Goal: Transaction & Acquisition: Purchase product/service

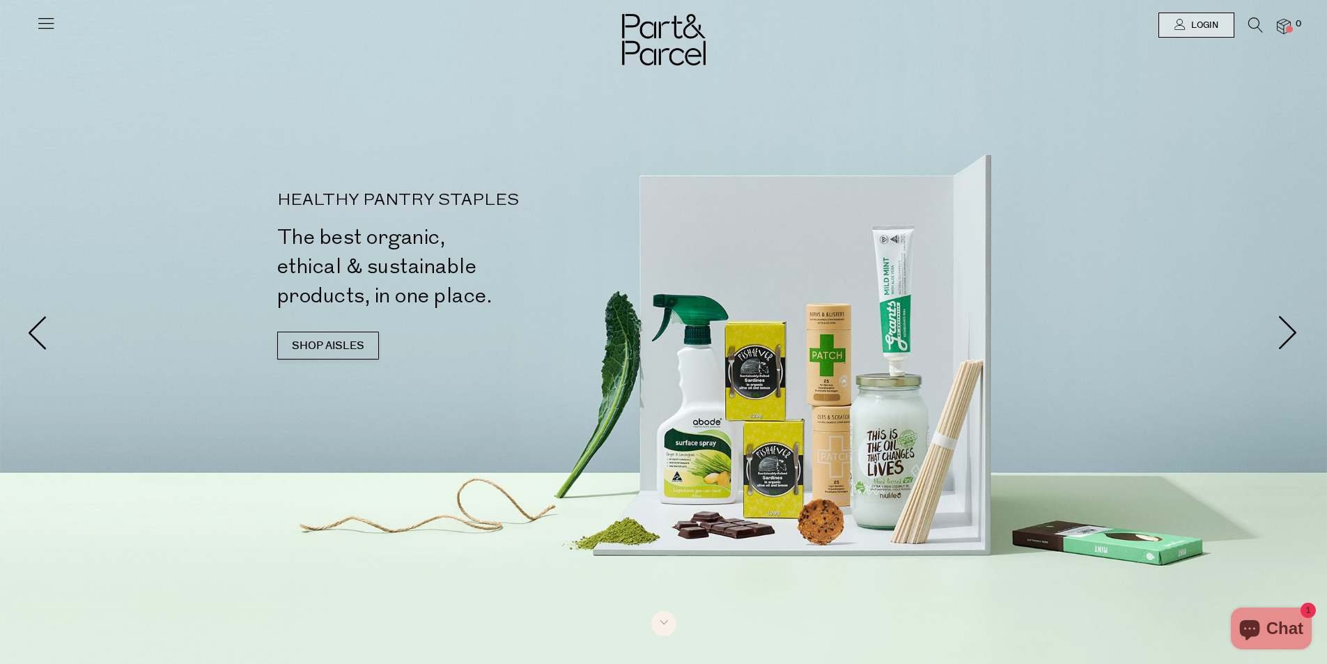
click at [47, 24] on icon at bounding box center [45, 22] width 19 height 19
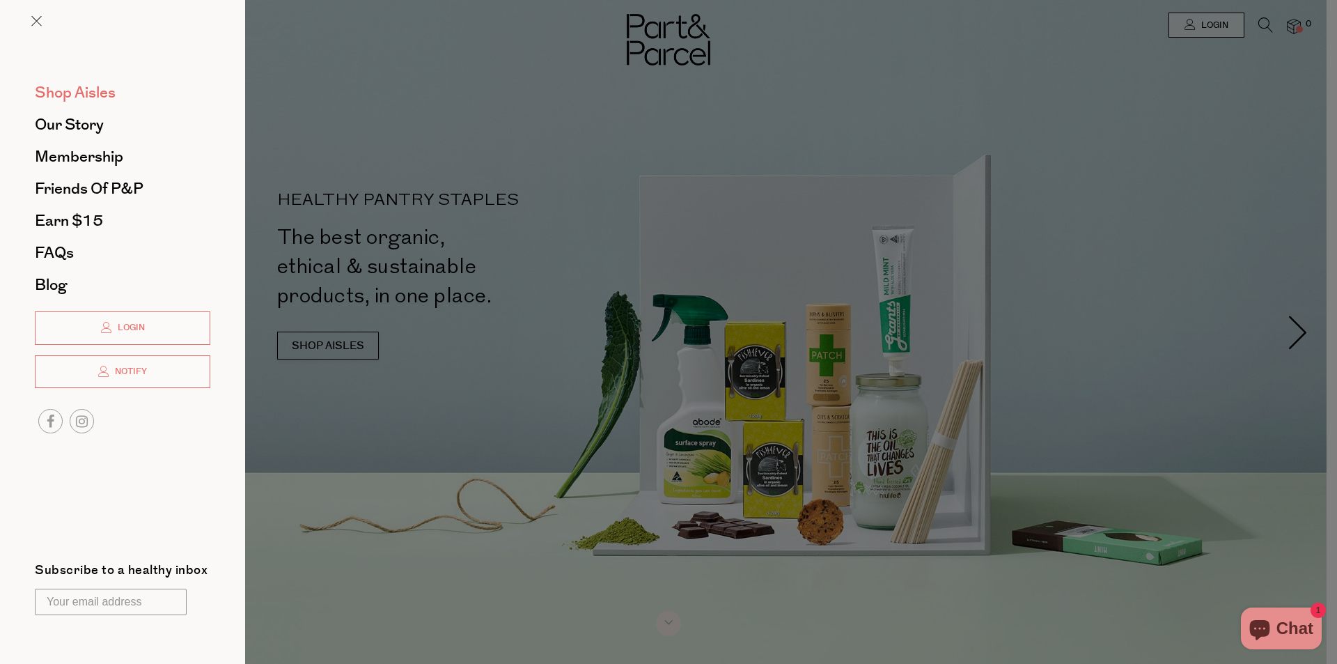
click at [87, 86] on span "Shop Aisles" at bounding box center [75, 92] width 81 height 22
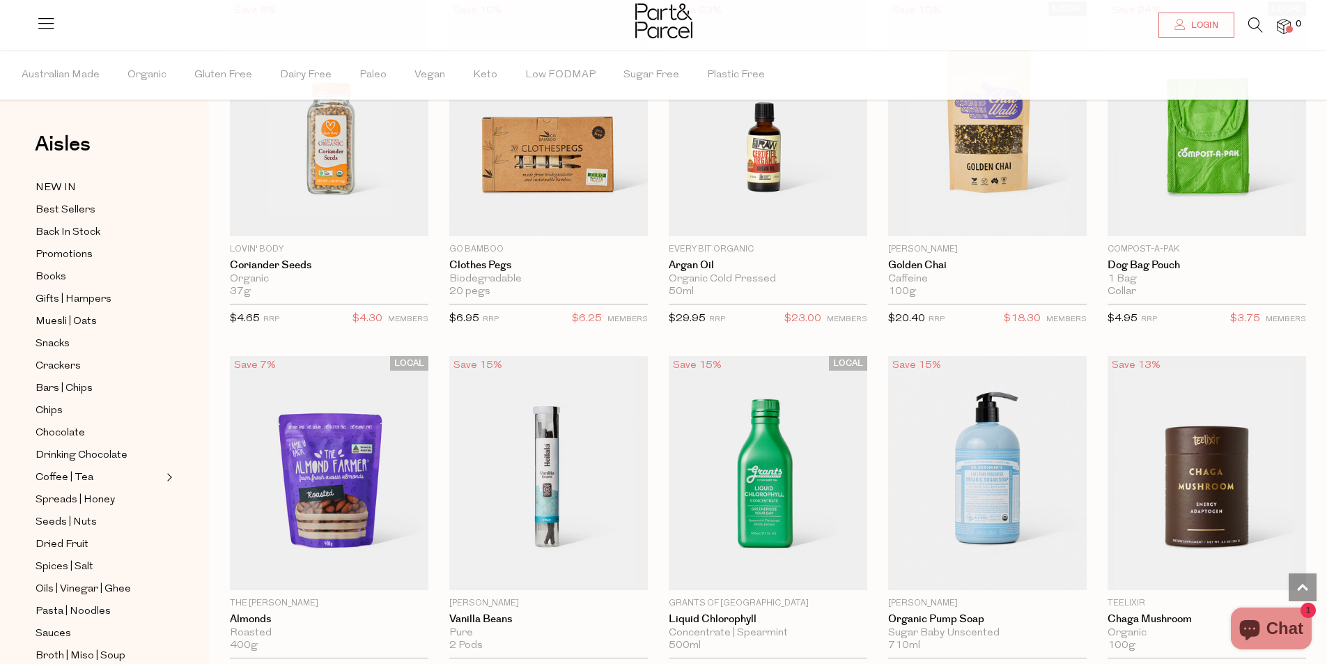
scroll to position [2368, 0]
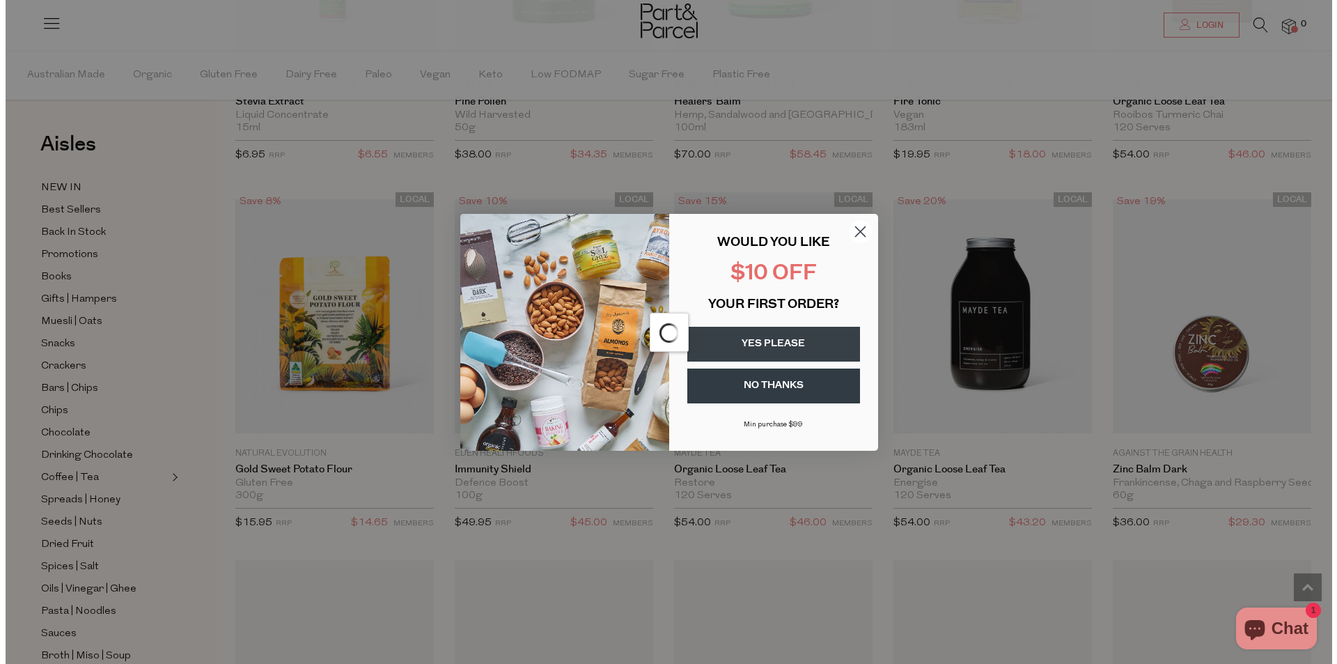
scroll to position [3223, 0]
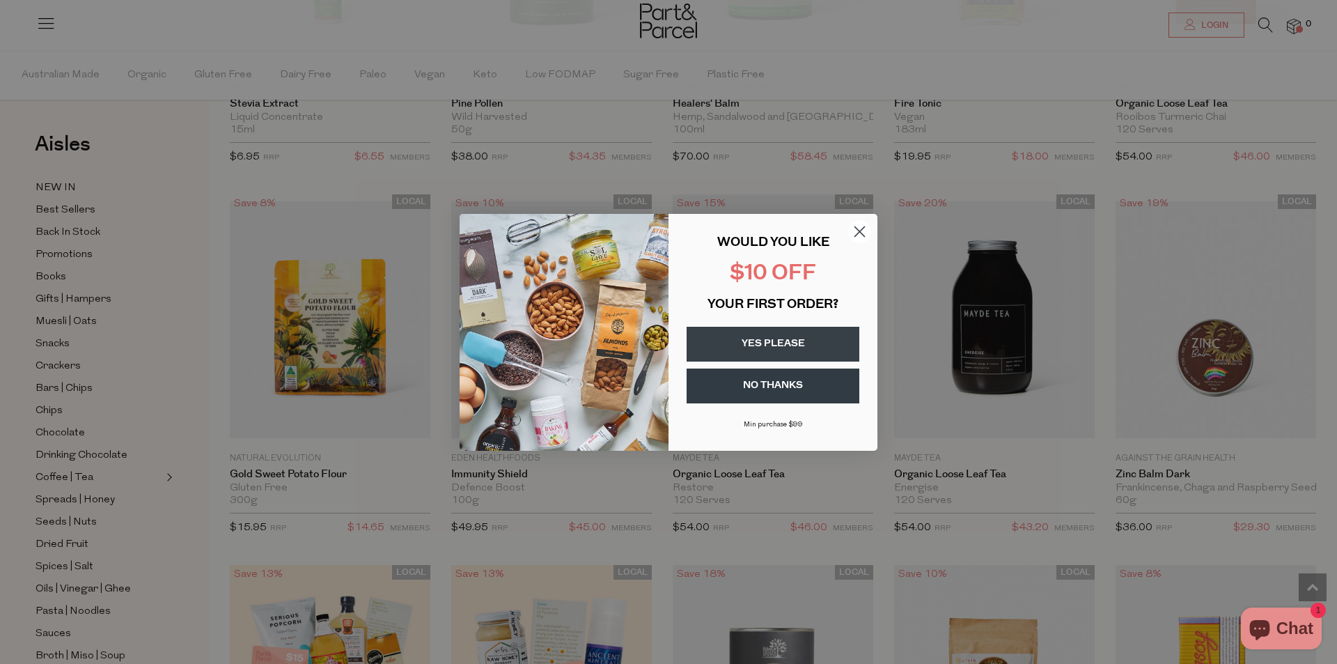
click at [861, 220] on circle "Close dialog" at bounding box center [859, 230] width 23 height 23
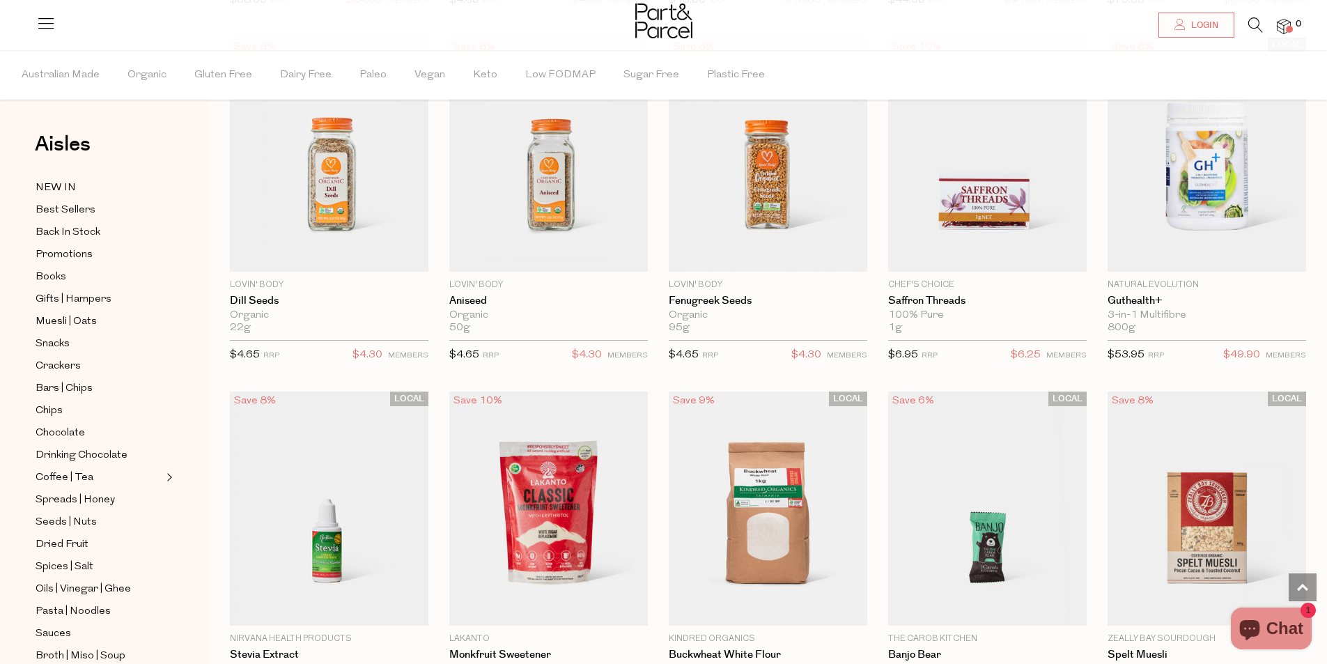
scroll to position [4944, 0]
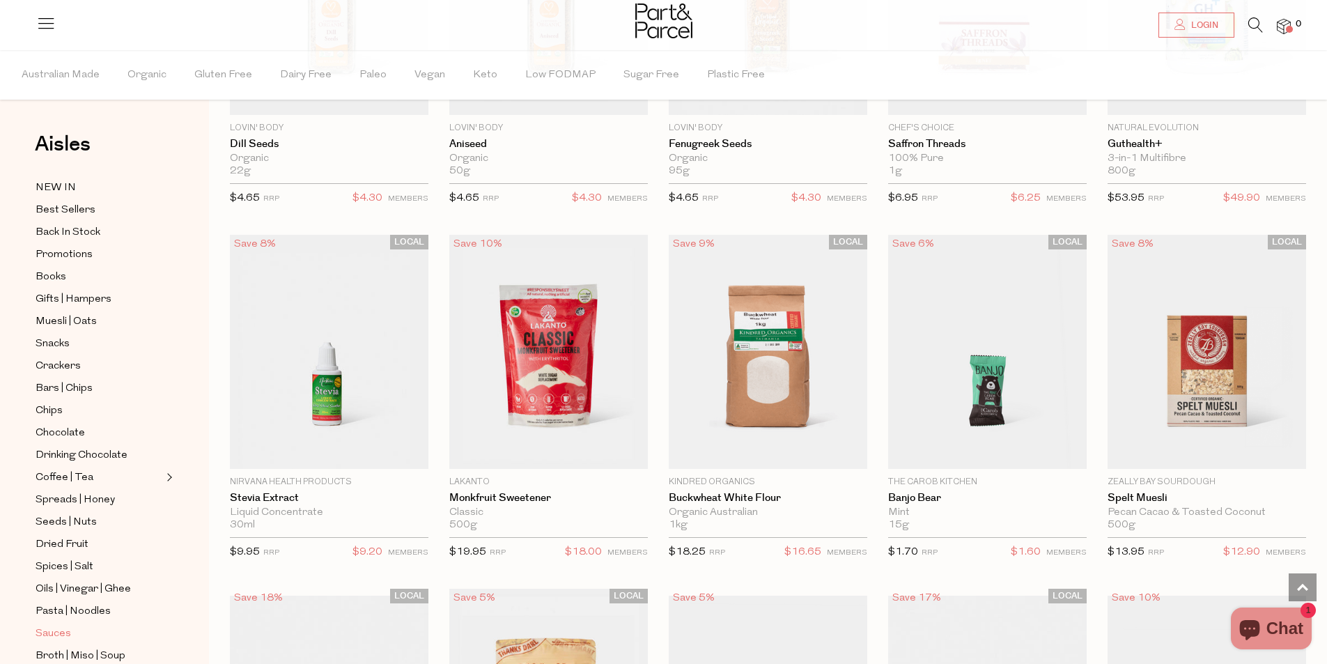
click at [38, 625] on span "Sauces" at bounding box center [54, 633] width 36 height 17
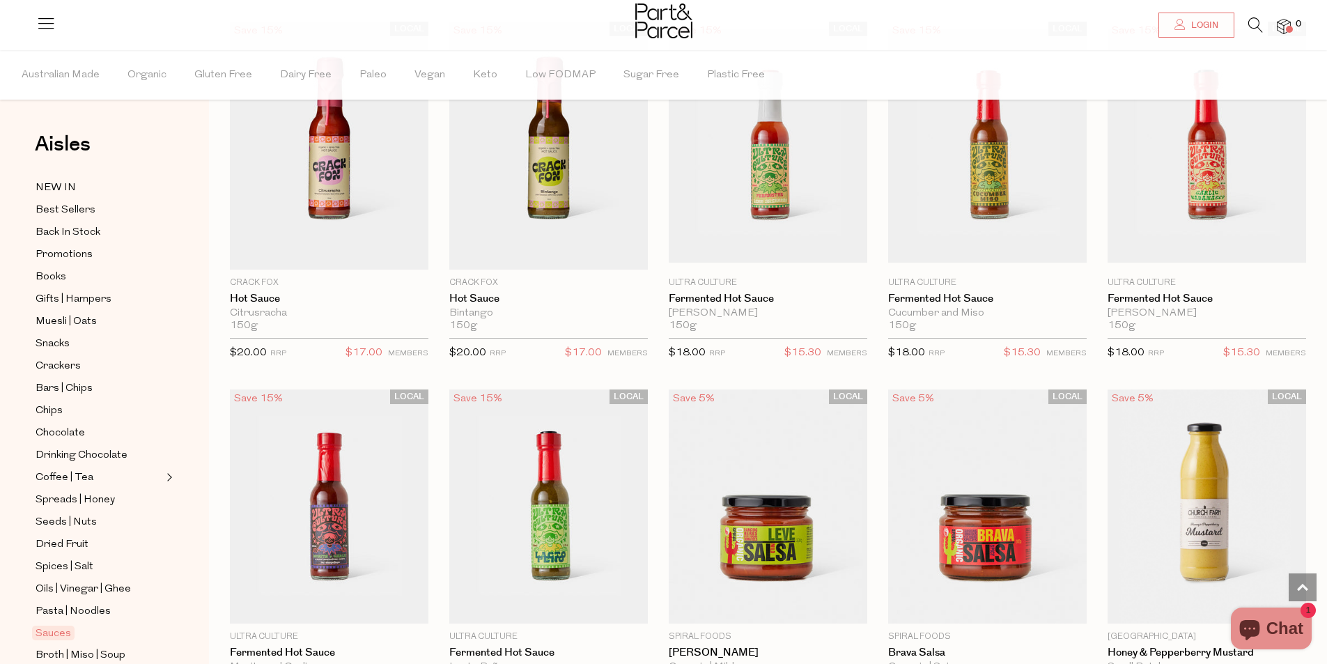
scroll to position [2228, 0]
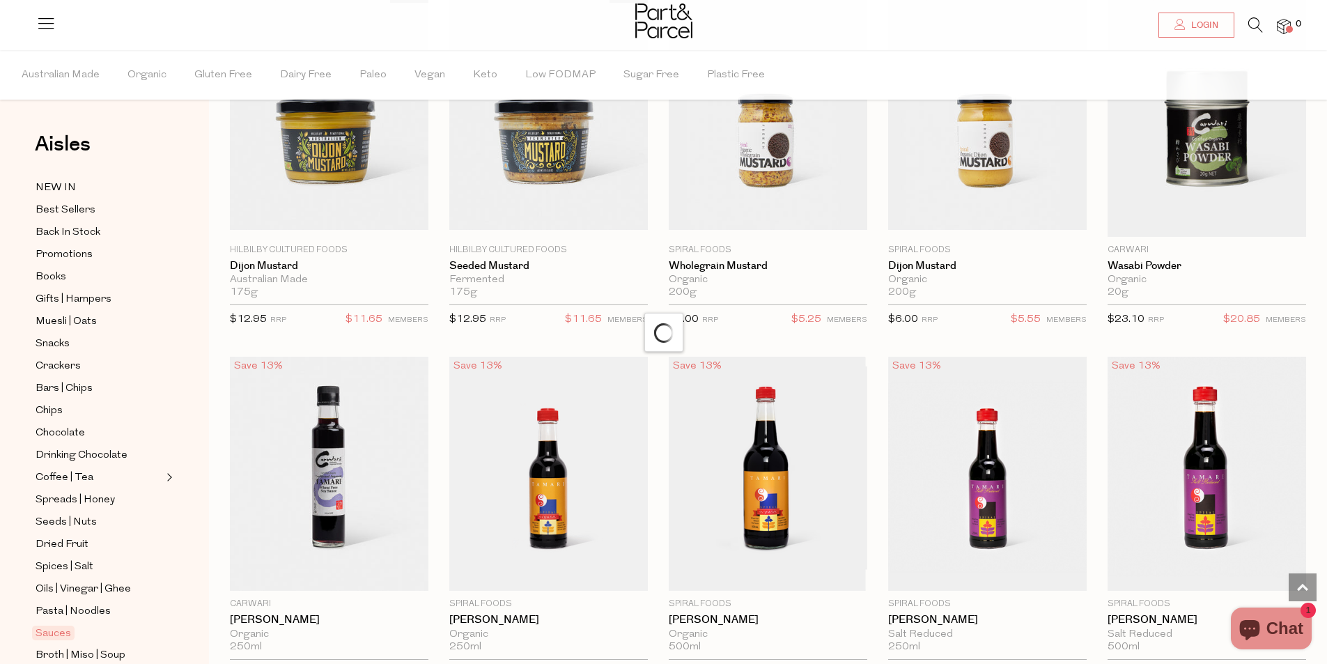
scroll to position [3273, 0]
